Goal: Register for event/course

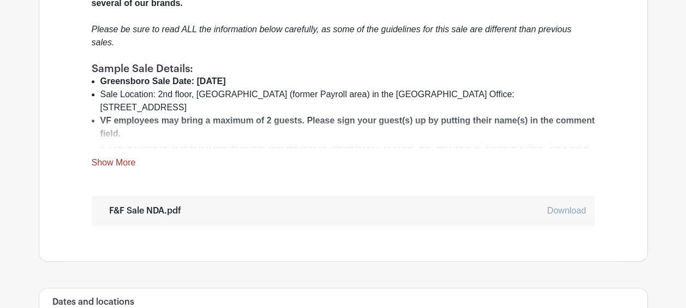
scroll to position [461, 0]
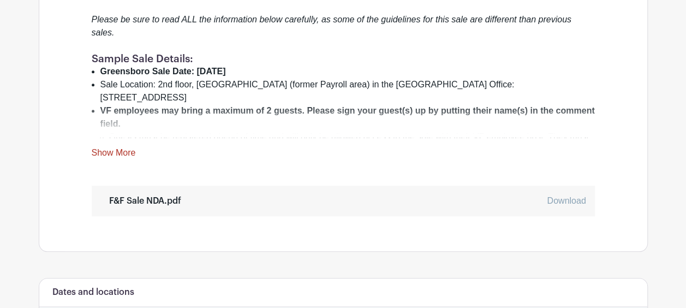
click at [567, 196] on link "Download" at bounding box center [566, 200] width 39 height 9
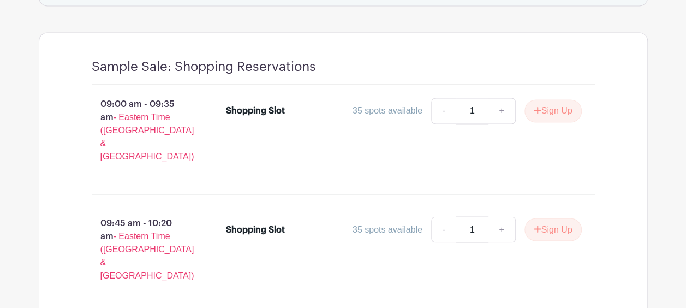
scroll to position [856, 0]
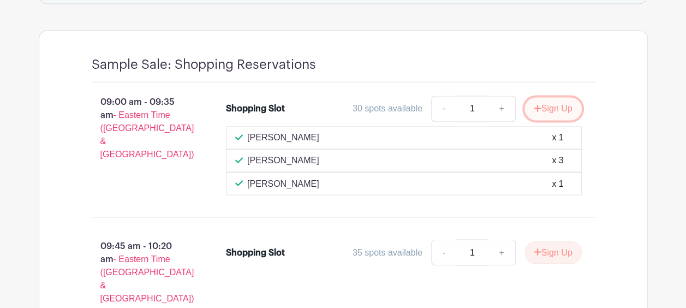
click at [562, 97] on button "Sign Up" at bounding box center [553, 108] width 57 height 23
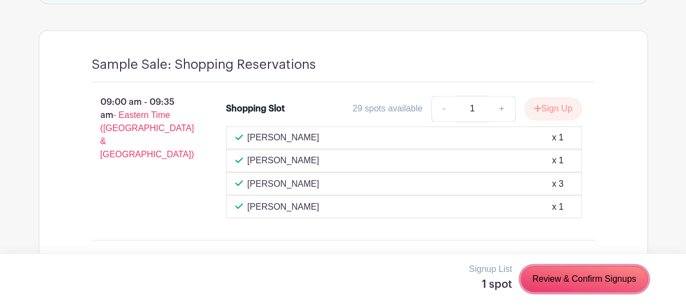
click at [599, 282] on link "Review & Confirm Signups" at bounding box center [584, 279] width 127 height 26
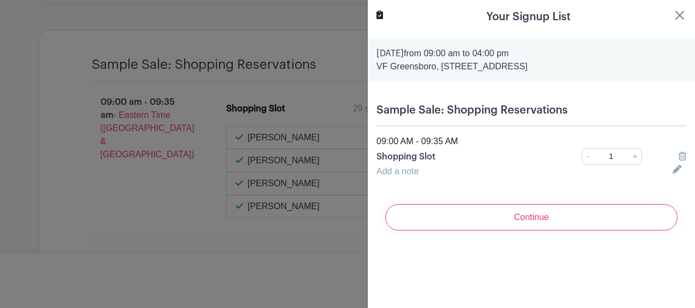
click at [571, 216] on input "Continue" at bounding box center [531, 217] width 292 height 26
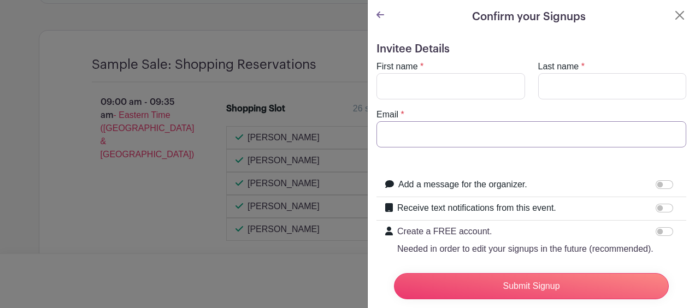
type input "[PERSON_NAME][EMAIL_ADDRESS][DOMAIN_NAME]"
click at [493, 79] on input "First name" at bounding box center [450, 86] width 149 height 26
type input "[PERSON_NAME]"
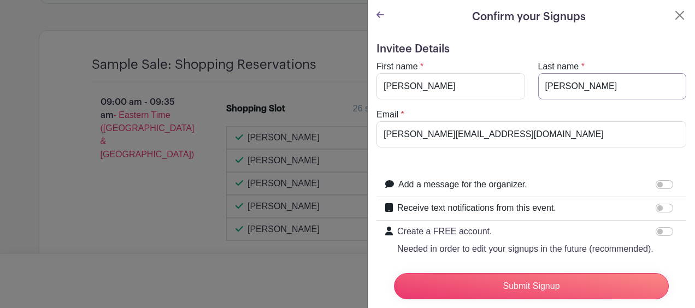
drag, startPoint x: 605, startPoint y: 87, endPoint x: 522, endPoint y: 98, distance: 83.7
click at [522, 98] on div "First name * [PERSON_NAME] Last name * [PERSON_NAME][GEOGRAPHIC_DATA]" at bounding box center [531, 79] width 323 height 39
type input "[PERSON_NAME]"
click at [637, 60] on div "Last name * [PERSON_NAME]" at bounding box center [612, 79] width 162 height 39
click at [550, 281] on input "Submit Signup" at bounding box center [531, 286] width 275 height 26
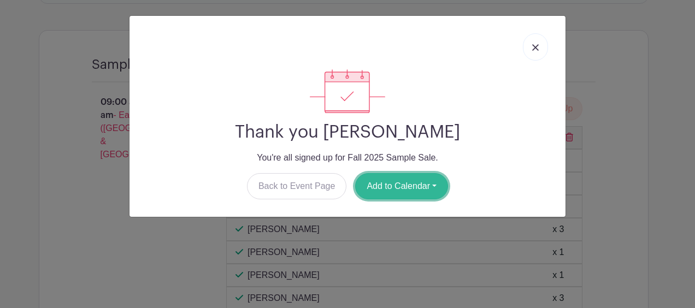
click at [404, 183] on button "Add to Calendar" at bounding box center [401, 186] width 93 height 26
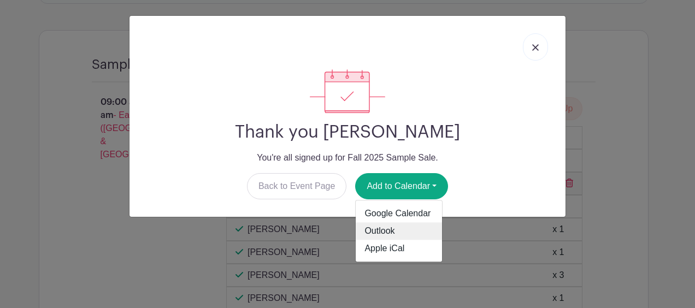
click at [377, 229] on link "Outlook" at bounding box center [399, 231] width 86 height 17
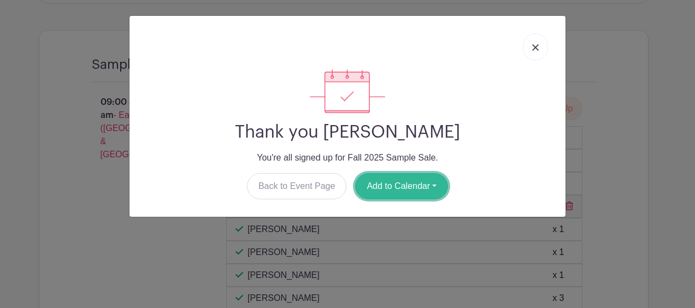
click at [392, 186] on button "Add to Calendar" at bounding box center [401, 186] width 93 height 26
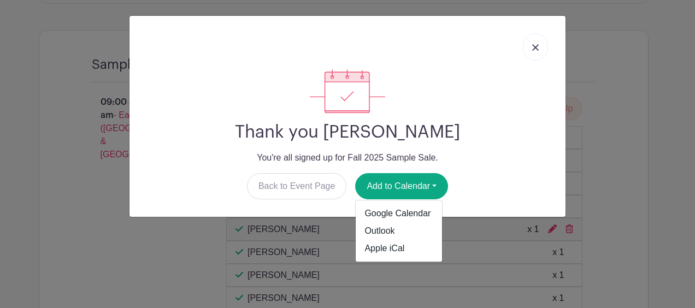
click at [531, 47] on link at bounding box center [535, 46] width 25 height 27
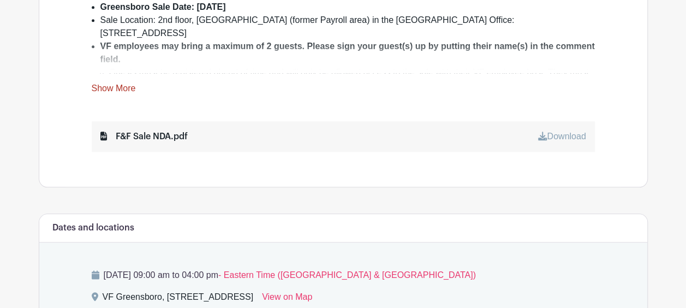
scroll to position [538, 0]
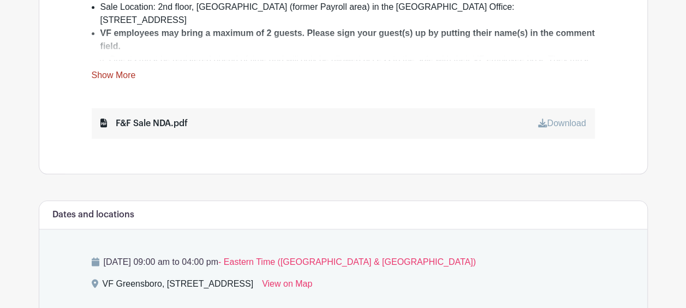
click at [545, 119] on link "Download" at bounding box center [562, 123] width 48 height 9
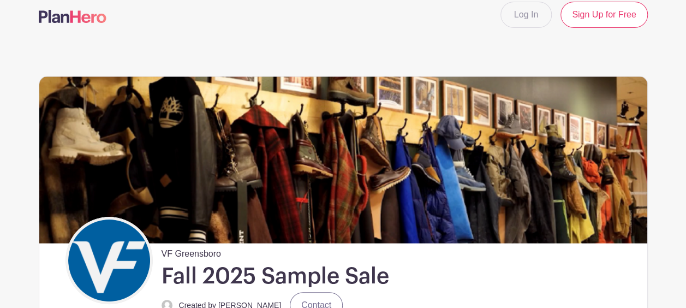
scroll to position [0, 0]
